Goal: Information Seeking & Learning: Find specific page/section

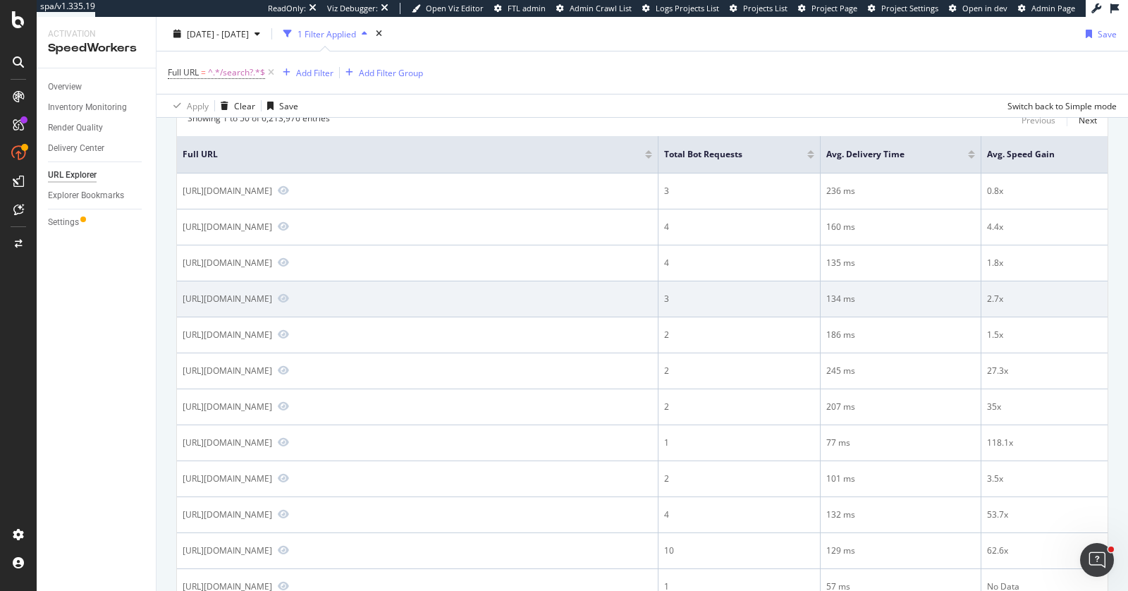
scroll to position [165, 0]
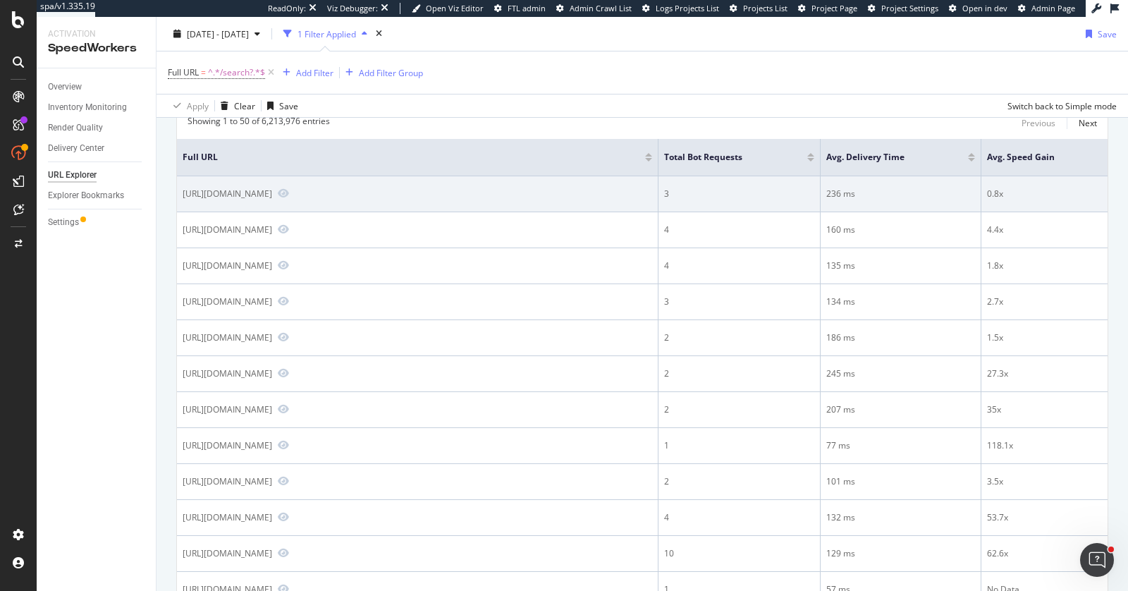
drag, startPoint x: 183, startPoint y: 192, endPoint x: 388, endPoint y: 200, distance: 206.0
click at [390, 200] on td "[URL][DOMAIN_NAME]" at bounding box center [417, 194] width 481 height 36
copy div "[URL][DOMAIN_NAME]"
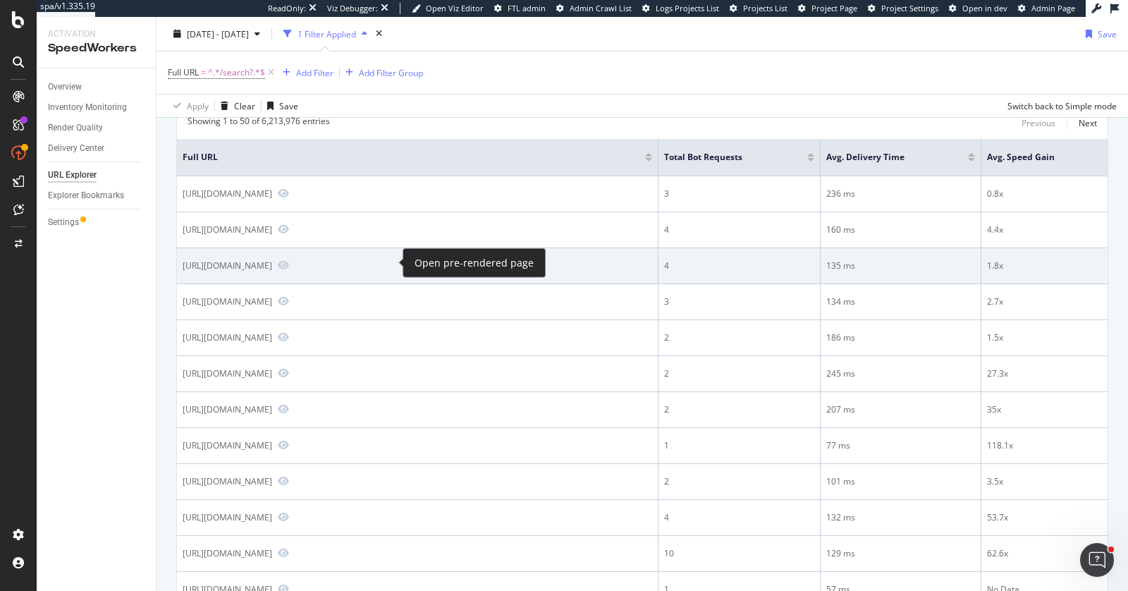
drag, startPoint x: 183, startPoint y: 264, endPoint x: 346, endPoint y: 274, distance: 163.9
click at [345, 274] on td "[URL][DOMAIN_NAME]" at bounding box center [417, 266] width 481 height 36
copy div "[URL][DOMAIN_NAME]"
